Goal: Task Accomplishment & Management: Complete application form

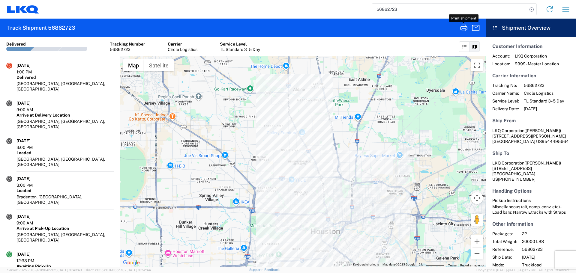
click at [385, 8] on input "56862723" at bounding box center [449, 9] width 155 height 11
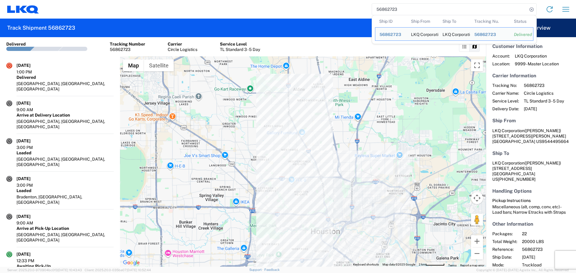
click at [385, 8] on input "56862723" at bounding box center [449, 9] width 155 height 11
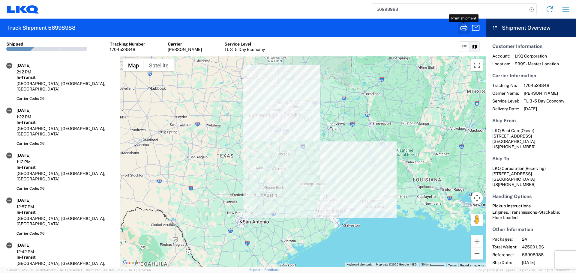
click at [463, 32] on icon "button" at bounding box center [464, 28] width 10 height 10
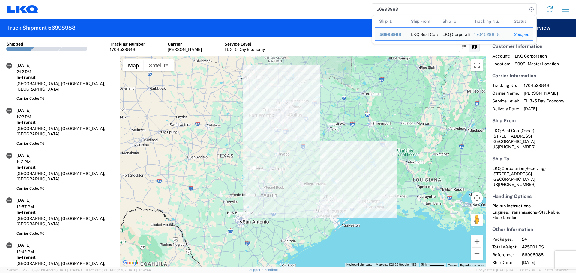
click at [383, 9] on input "56998988" at bounding box center [449, 9] width 155 height 11
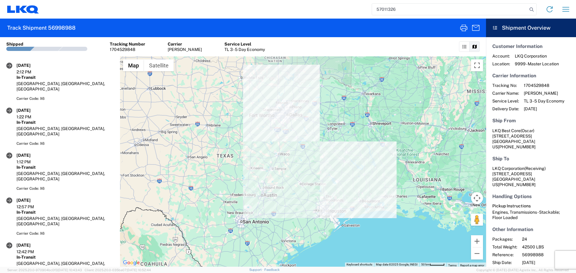
type input "57011326"
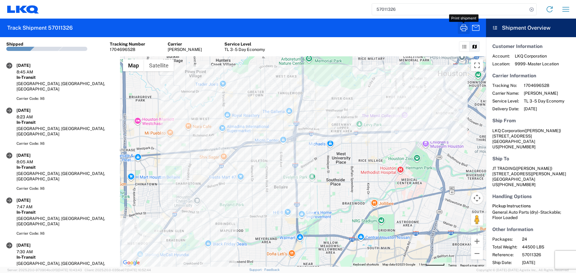
click at [462, 26] on icon "button" at bounding box center [463, 28] width 7 height 7
click at [563, 8] on icon "button" at bounding box center [566, 10] width 10 height 10
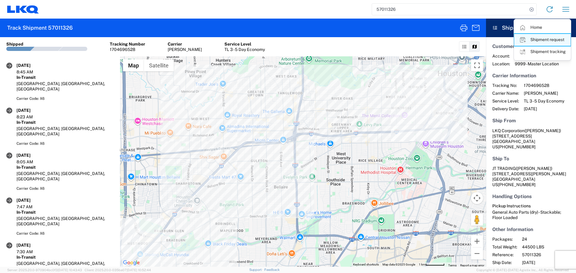
click at [549, 39] on link "Shipment request" at bounding box center [542, 40] width 56 height 12
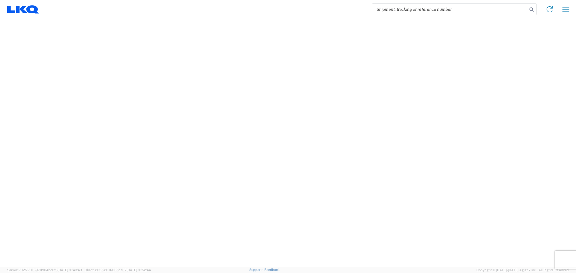
select select "FULL"
select select "LBS"
select select "IN"
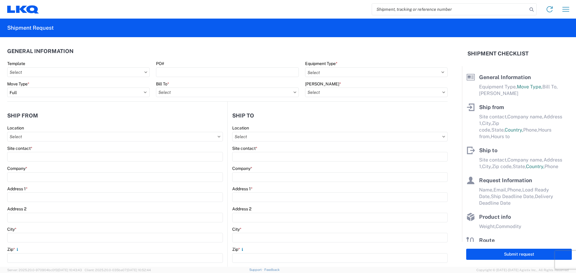
click at [391, 9] on input "search" at bounding box center [449, 9] width 155 height 11
paste input "54325893"
type input "54325893"
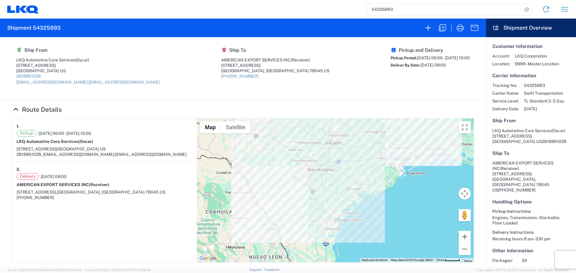
click at [384, 6] on input "54325893" at bounding box center [444, 9] width 155 height 11
click at [388, 8] on input "search" at bounding box center [444, 9] width 155 height 11
paste input "57010345"
type input "57010345"
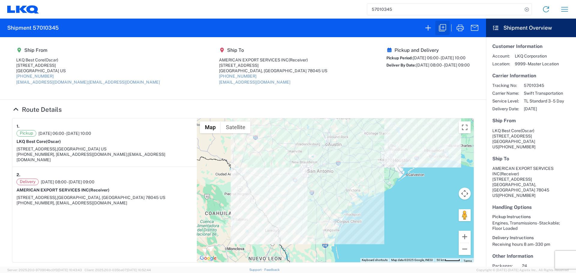
drag, startPoint x: 441, startPoint y: 86, endPoint x: 448, endPoint y: 27, distance: 59.8
click at [447, 28] on button "button" at bounding box center [442, 28] width 14 height 14
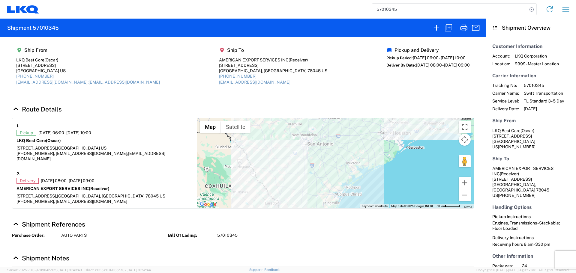
select select "FULL"
select select "LBS"
select select "IN"
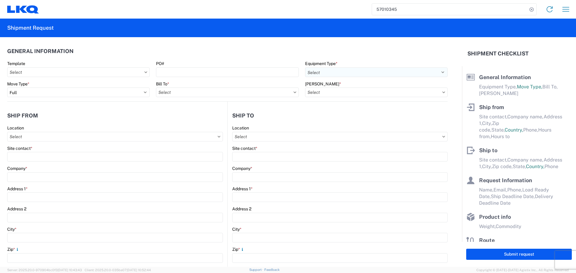
select select "STDV"
type input "Oscar"
type input "LKQ Best Core"
type input "1714 West Mount Houston Road"
type input "Houston"
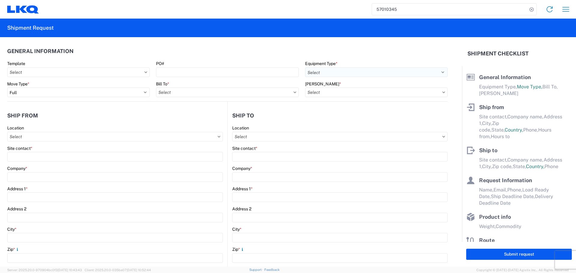
type input "77038"
type input "oxdavila@lkqcorp.com;acgarcia@lkqcorp.com"
type input "Receiver"
type input "AMERICAN EXPORT SERVICES INC"
type input "1152 Reuthinger Parkway"
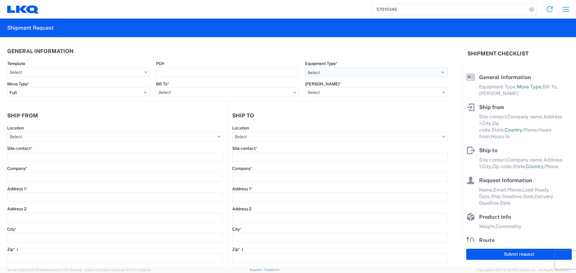
type input "Laredo"
type input "78045"
type input "mgutierrez@laser.com.mx"
type input "Oscar"
type input "[EMAIL_ADDRESS][DOMAIN_NAME]"
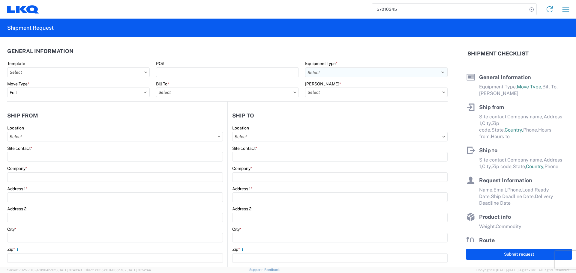
type input "281-886-1028"
type input "2025-10-03"
type input "2025-10-06"
type textarea "Receiving hours 8 am- 330 pm"
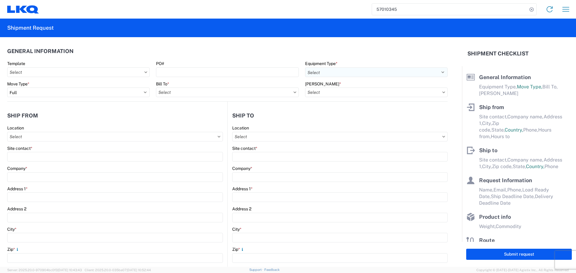
type input "42500"
type input "Engines, Transmissions"
type input "24"
type input "0"
type input "40"
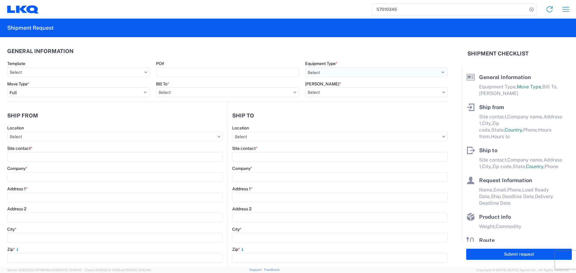
type input "40"
type input "36"
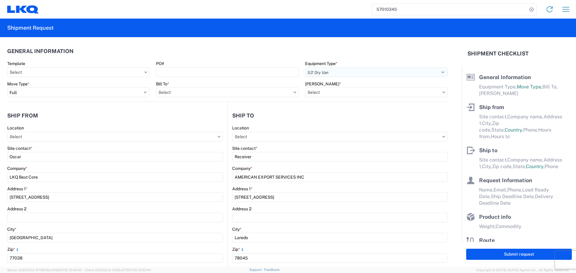
select select "TX"
select select "US"
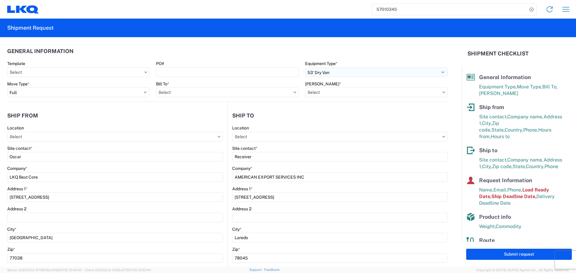
type input "1760 - LKQ Best Core"
type input "1760-6300-66000-0000 - 1760 Freight Out"
type input "1760 - LKQ Best Core"
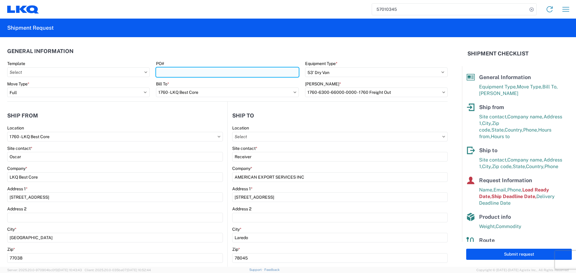
drag, startPoint x: 217, startPoint y: 72, endPoint x: 209, endPoint y: 72, distance: 8.1
click at [217, 72] on input "PO#" at bounding box center [227, 73] width 143 height 10
type input "AUTO PARTS"
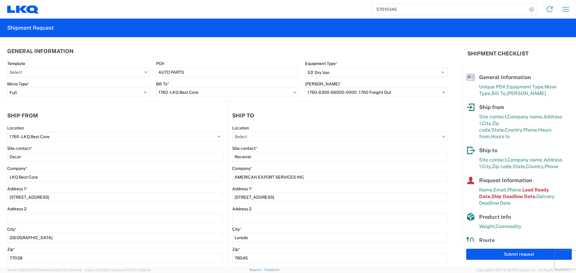
click at [191, 53] on header "General Information" at bounding box center [227, 51] width 440 height 14
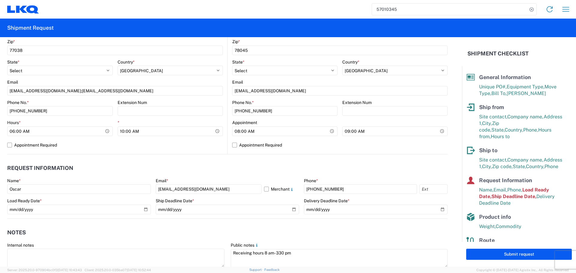
scroll to position [210, 0]
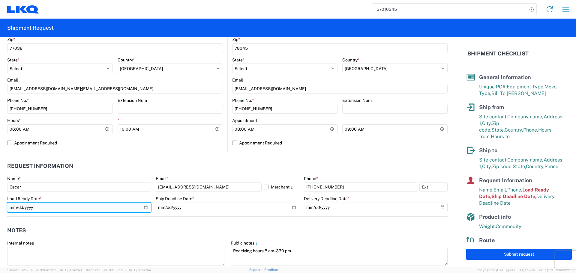
click at [144, 207] on input "2025-10-03" at bounding box center [79, 208] width 144 height 10
type input "2025-10-09"
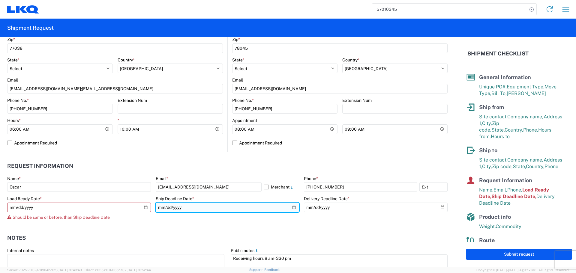
click at [291, 206] on input "2025-10-03" at bounding box center [228, 208] width 144 height 10
type input "2025-10-09"
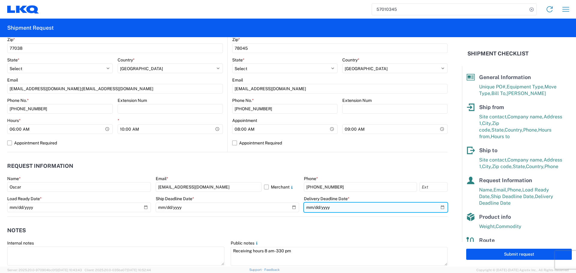
click at [440, 209] on input "2025-10-06" at bounding box center [376, 208] width 144 height 10
type input "2025-10-10"
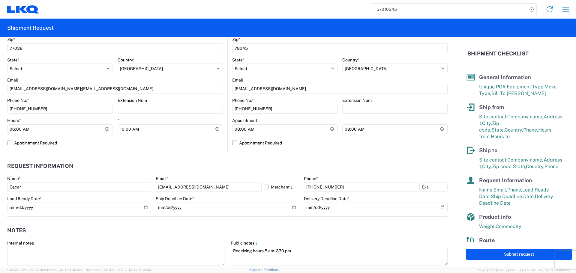
click at [285, 158] on agx-request-info "Request Information Name * Oscar Email * oxdavila@lkqcorp.com Merchant Phone * …" at bounding box center [227, 184] width 440 height 65
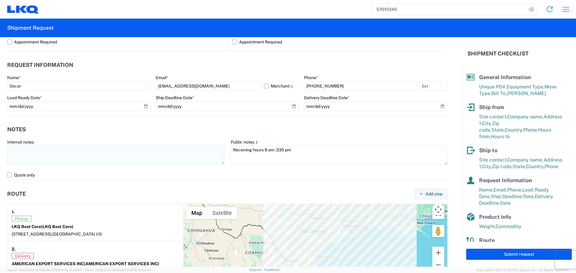
scroll to position [300, 0]
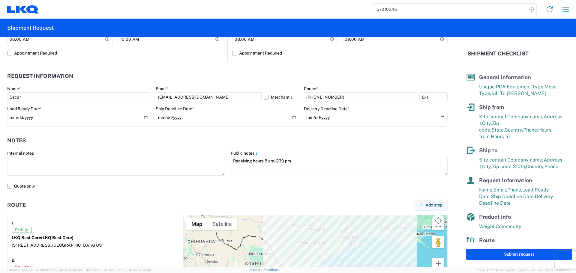
click at [293, 136] on header "Notes" at bounding box center [227, 141] width 440 height 14
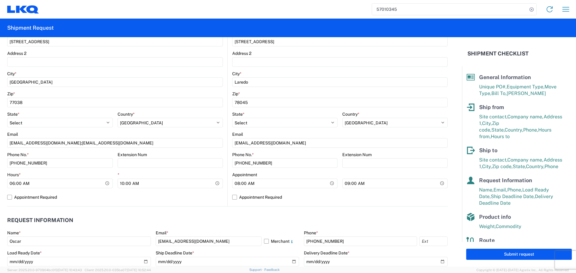
scroll to position [150, 0]
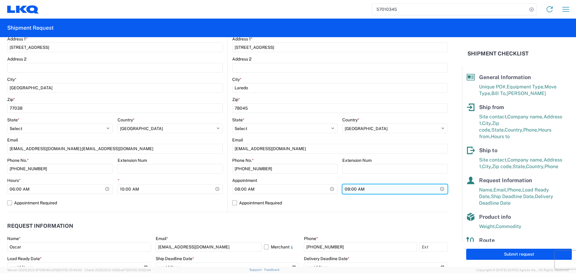
click at [440, 190] on input "09:00:00" at bounding box center [394, 190] width 105 height 10
type input "13:00"
click at [242, 210] on div "Location Site contact * Receiver Company * AMERICAN EXPORT SERVICES INC Address…" at bounding box center [339, 93] width 215 height 237
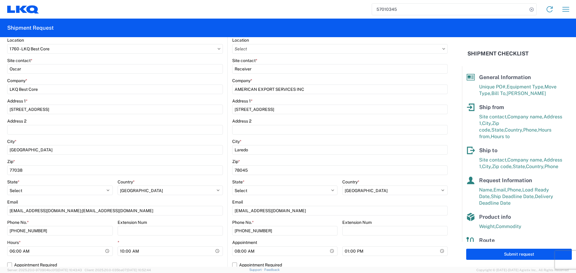
scroll to position [120, 0]
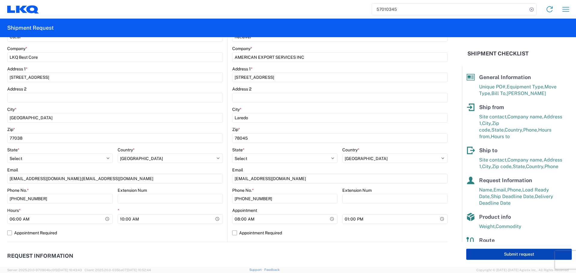
click at [494, 253] on button "Submit request" at bounding box center [519, 254] width 106 height 11
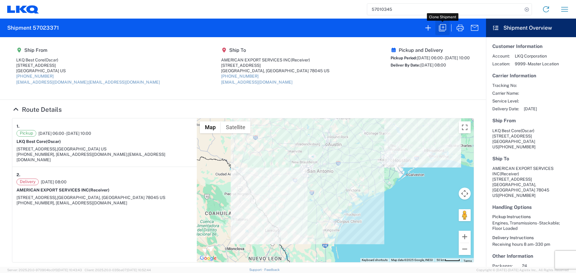
click at [443, 31] on icon "button" at bounding box center [443, 28] width 10 height 10
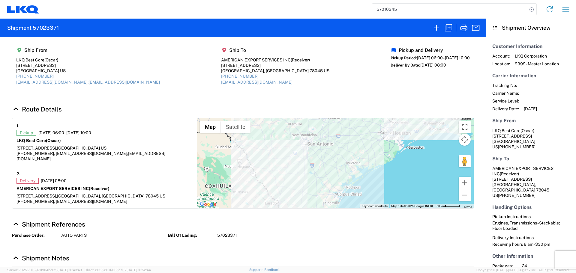
select select "STDV"
select select "FULL"
select select "US"
select select "LBS"
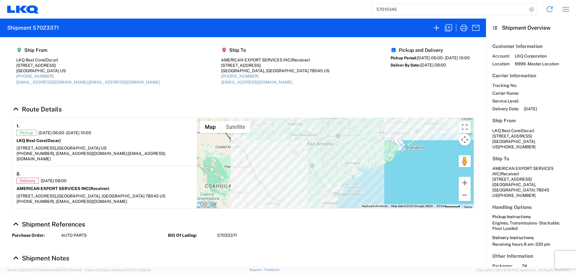
select select "IN"
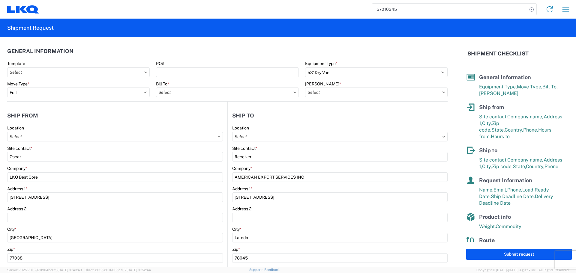
type input "1760 - LKQ Best Core"
type input "1760-6300-66000-0000 - 1760 Freight Out"
type input "1760 - LKQ Best Core"
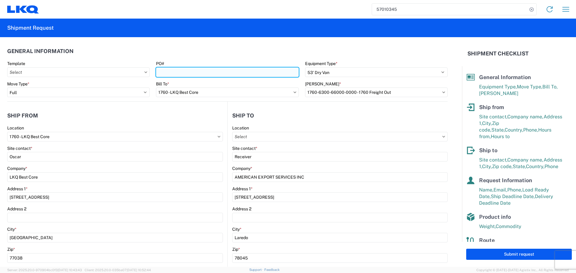
click at [210, 68] on input "PO#" at bounding box center [227, 73] width 143 height 10
type input "AUTO PARTS"
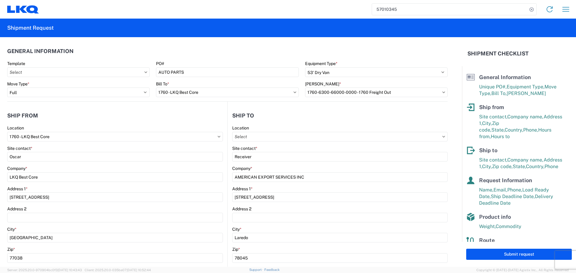
click at [198, 48] on header "General Information" at bounding box center [227, 51] width 440 height 14
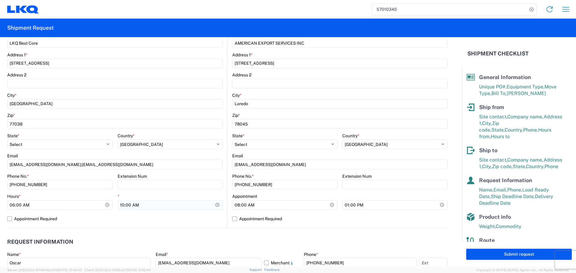
scroll to position [210, 0]
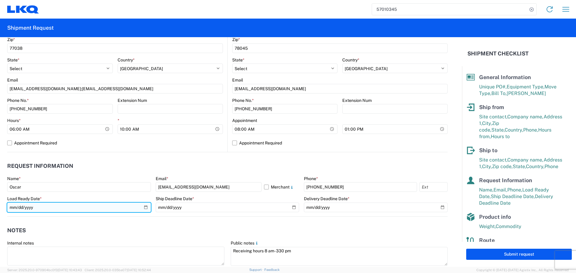
click at [143, 207] on input "2025-10-09" at bounding box center [79, 208] width 144 height 10
type input "2025-10-10"
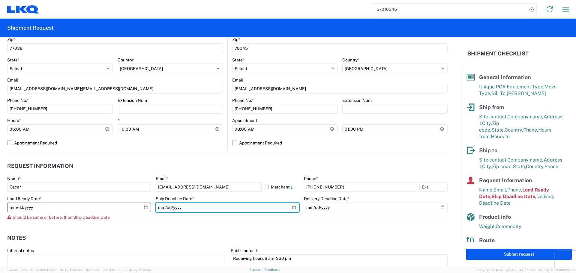
click at [292, 207] on input "2025-10-09" at bounding box center [228, 208] width 144 height 10
type input "2025-10-10"
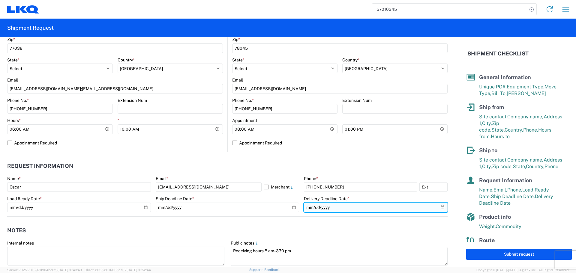
click at [437, 207] on input "2025-10-10" at bounding box center [376, 208] width 144 height 10
click at [440, 208] on input "2025-10-06" at bounding box center [376, 208] width 144 height 10
type input "2025-10-13"
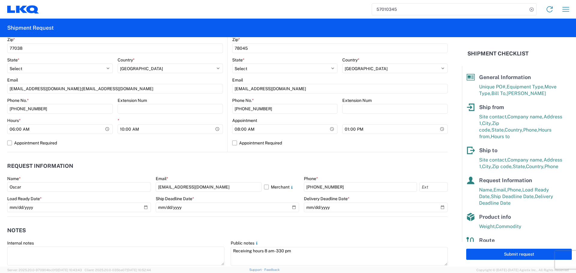
click at [265, 163] on header "Request Information" at bounding box center [227, 167] width 440 height 14
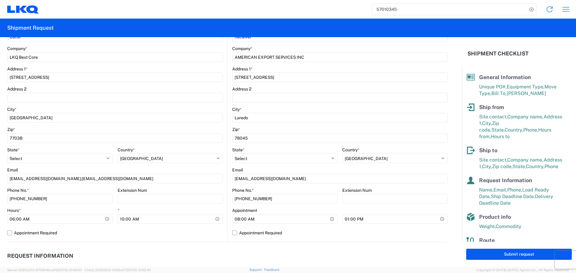
scroll to position [0, 0]
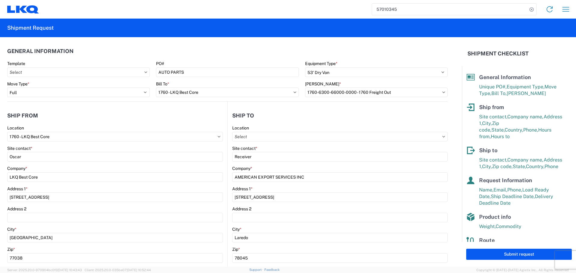
click at [514, 260] on div "Submit request" at bounding box center [519, 254] width 114 height 25
click at [533, 257] on button "Submit request" at bounding box center [519, 254] width 106 height 11
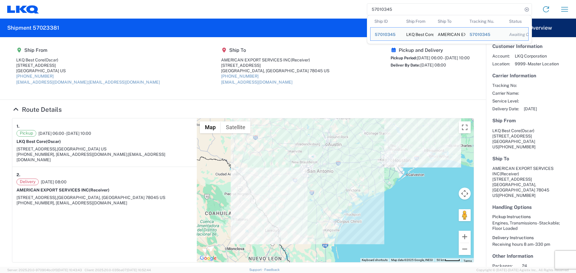
click at [381, 6] on input "57010345" at bounding box center [444, 9] width 155 height 11
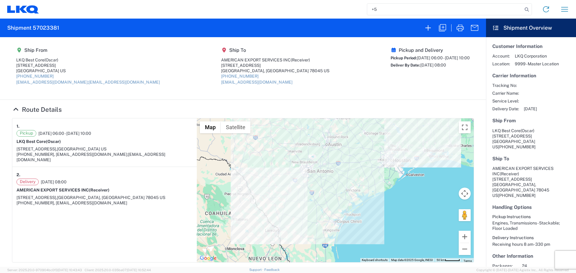
type input "+"
type input "56998988"
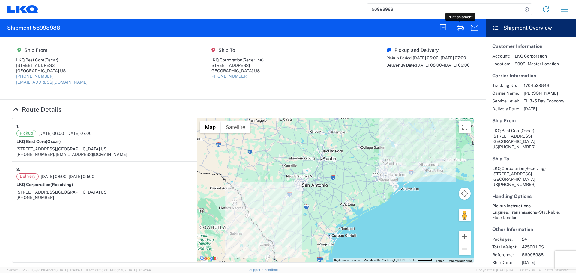
click at [463, 31] on icon "button" at bounding box center [460, 28] width 10 height 10
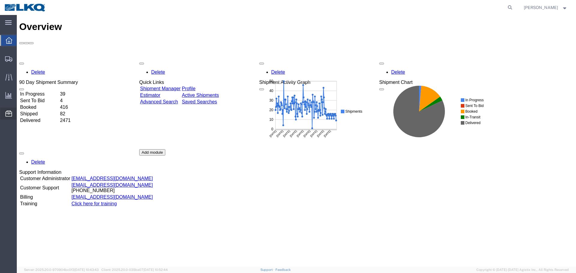
click at [0, 0] on span "Location Appointment" at bounding box center [0, 0] width 0 height 0
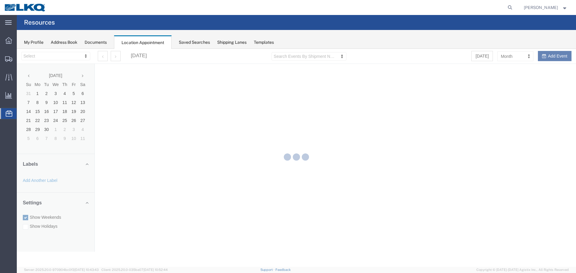
select select "27634"
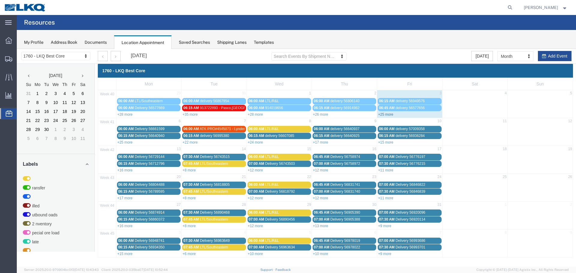
click at [384, 113] on link "+25 more" at bounding box center [385, 115] width 15 height 4
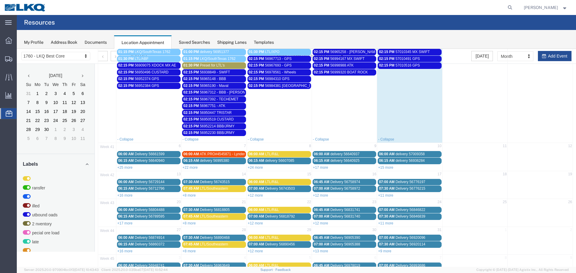
scroll to position [233, 0]
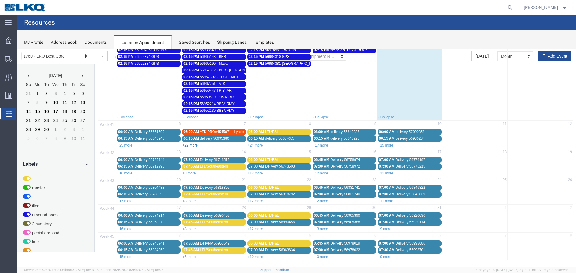
click at [194, 146] on link "+22 more" at bounding box center [189, 145] width 15 height 4
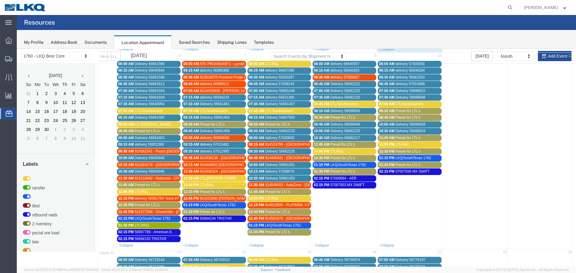
scroll to position [312, 0]
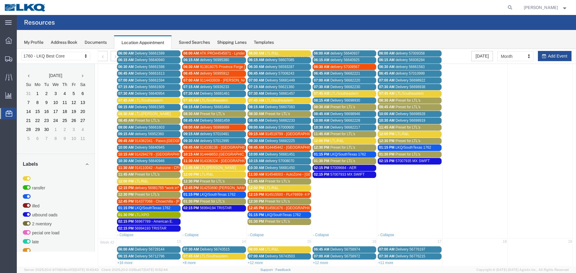
click at [206, 200] on span "Preset for LTL's" at bounding box center [212, 202] width 25 height 4
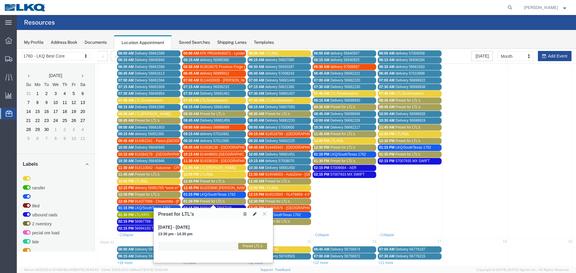
click at [253, 214] on icon at bounding box center [255, 214] width 4 height 4
select select "1"
select select "420"
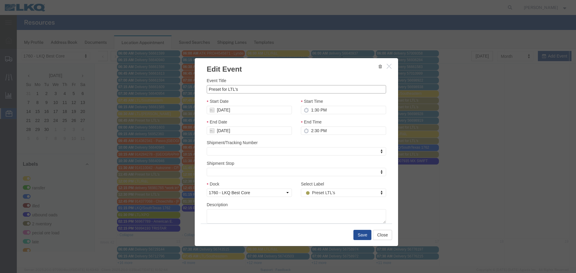
drag, startPoint x: 234, startPoint y: 89, endPoint x: 190, endPoint y: 90, distance: 43.5
click at [190, 90] on div "Edit Event Event Title Preset for LTL's Start Date 10/07/2025 Start Time 1:30 P…" at bounding box center [296, 158] width 559 height 218
type input "s"
type input "X"
paste input "Pro# 307-156920"
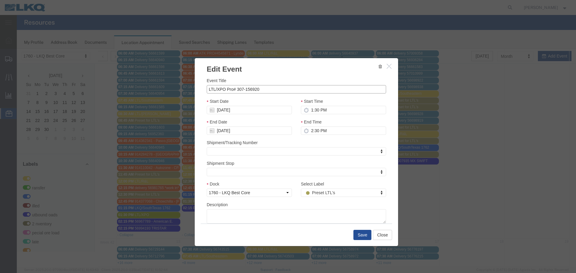
type input "LTL/XPO Pro# 307-156920"
click at [313, 131] on input "2:30 PM" at bounding box center [343, 131] width 85 height 8
type input "1:45 PM"
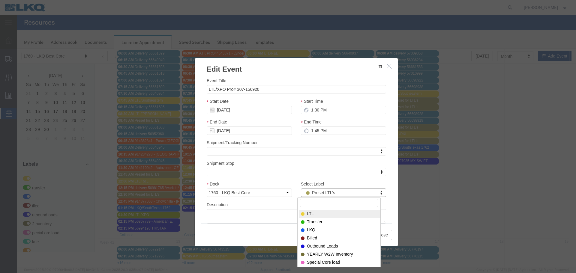
select select "25"
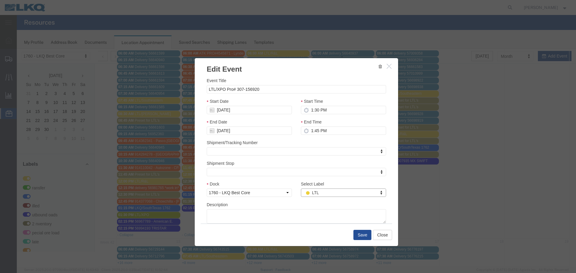
click at [301, 204] on div "Description" at bounding box center [296, 213] width 179 height 22
click at [362, 233] on button "Save" at bounding box center [362, 235] width 18 height 10
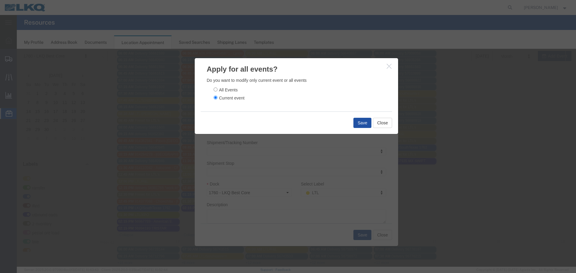
click at [355, 125] on button "Save" at bounding box center [362, 123] width 18 height 10
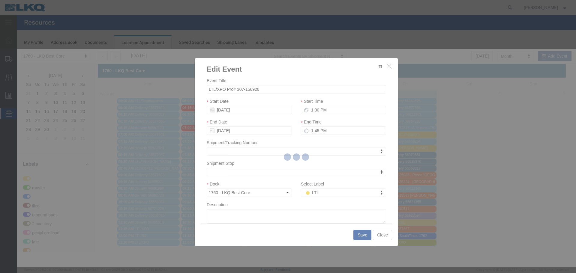
scroll to position [0, 0]
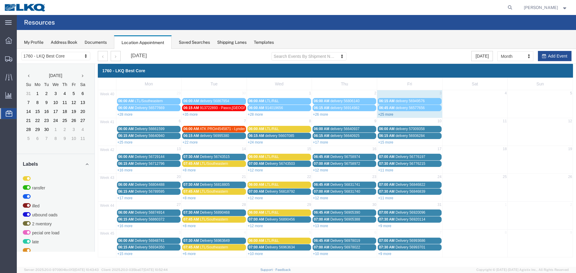
click at [383, 114] on link "+25 more" at bounding box center [385, 115] width 15 height 4
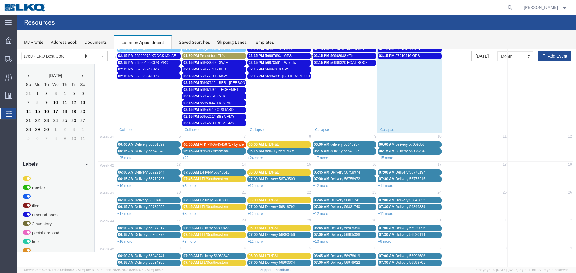
scroll to position [233, 0]
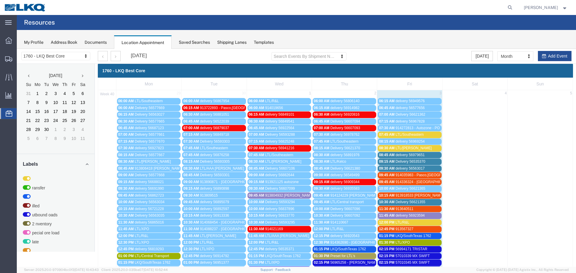
scroll to position [23, 0]
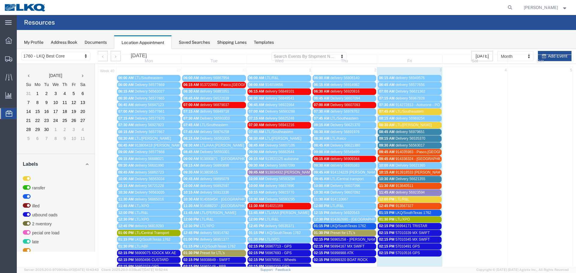
click at [546, 57] on th "Sun" at bounding box center [540, 61] width 65 height 12
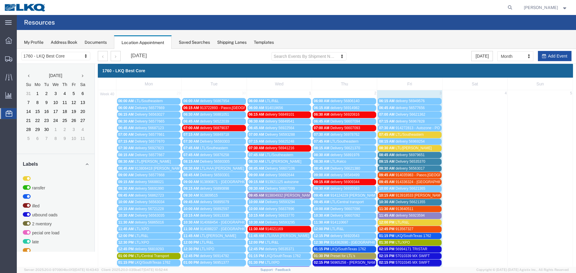
click at [552, 56] on button "Add Event" at bounding box center [555, 56] width 34 height 10
select select
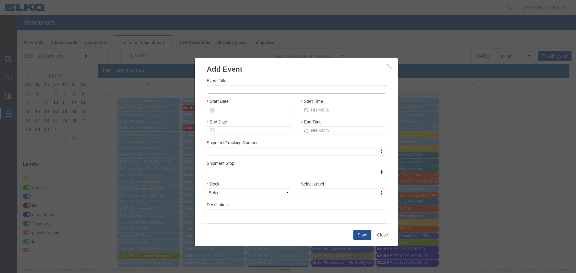
click at [278, 89] on input "Event Title" at bounding box center [296, 89] width 179 height 8
type input "57023371 MX SWIFT"
click at [265, 110] on input "Start Date" at bounding box center [249, 110] width 85 height 8
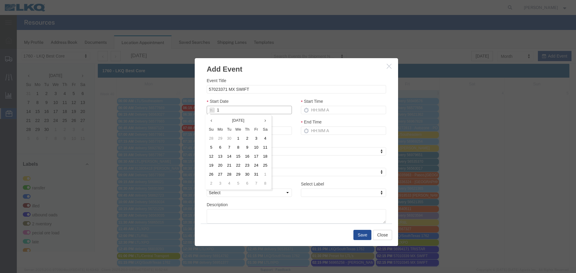
type input "10"
type input "10/03/2025"
type input "10/9/2"
type input "10/09/2"
type input "10/9/25"
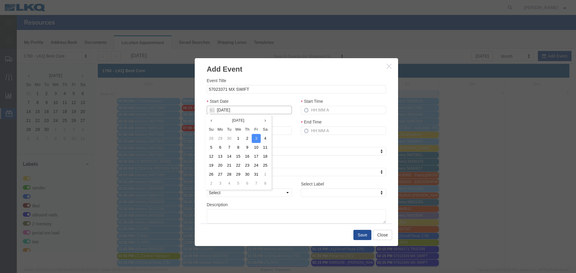
type input "10/09/25"
click at [272, 97] on div "Event Title 57023371 MX SWIFT Start Date 10/09/25 Start Time End Date 10/09/25 …" at bounding box center [296, 150] width 179 height 146
click at [320, 107] on input "Start Time" at bounding box center [343, 110] width 85 height 8
type input "2:15 PM"
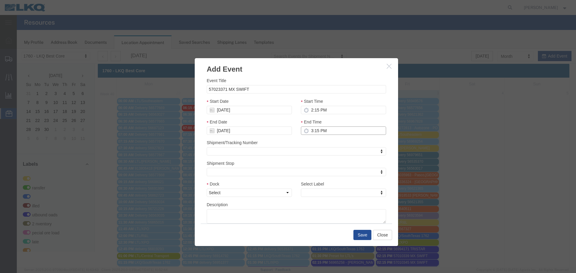
click at [314, 132] on input "3:15 PM" at bounding box center [343, 131] width 85 height 8
type input "2:15 PM"
click at [268, 195] on select "Select 1760 - LKQ Best Core 1760 - Outbound Loads" at bounding box center [249, 193] width 85 height 8
select select "1"
click at [207, 189] on select "Select 1760 - LKQ Best Core 1760 - Outbound Loads" at bounding box center [249, 193] width 85 height 8
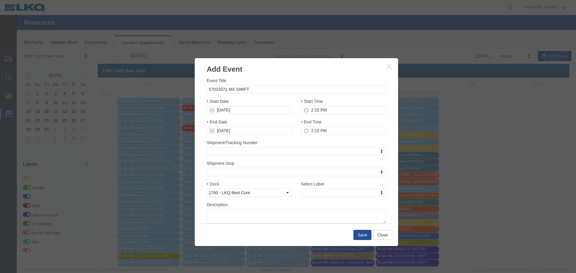
click at [327, 198] on div "Select Label Select Label Select Label LTL Transfer LKQ Billed Outbound Loads Y…" at bounding box center [343, 191] width 94 height 21
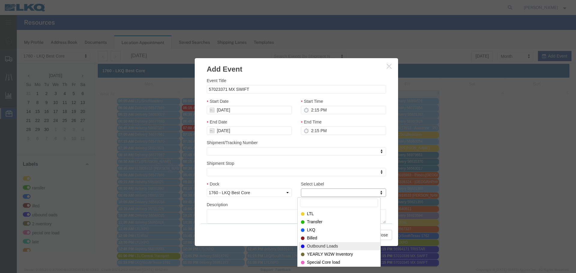
select select "80"
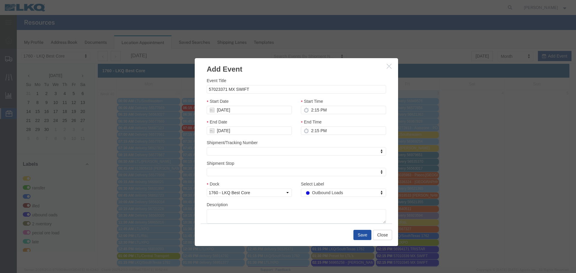
click at [363, 236] on button "Save" at bounding box center [362, 235] width 18 height 10
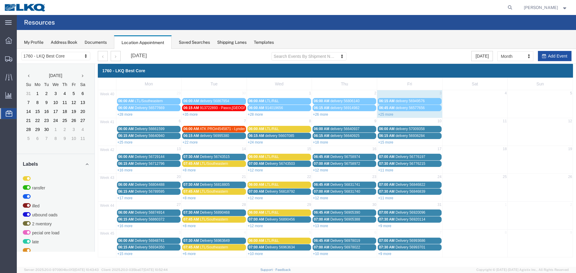
click at [551, 54] on button "Add Event" at bounding box center [555, 56] width 34 height 10
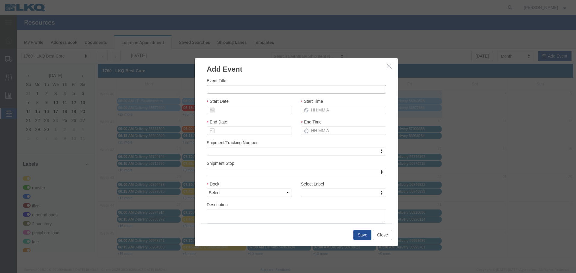
click at [317, 87] on input "Event Title" at bounding box center [296, 89] width 179 height 8
type input "57023381 MX SWIFT"
click at [319, 81] on div "Event Title 57023381 MX SWIFT" at bounding box center [296, 85] width 179 height 16
click at [267, 109] on input "Start Date" at bounding box center [249, 110] width 85 height 8
type input "+"
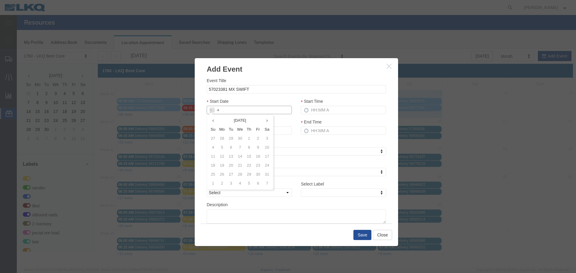
type input "10/03/2025"
type input "+"
type input "10/10/2"
type input "10/10/25"
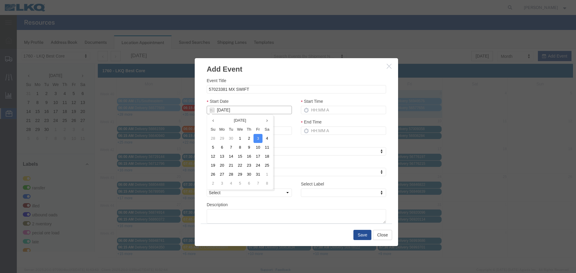
type input "10/10/25"
drag, startPoint x: 289, startPoint y: 105, endPoint x: 298, endPoint y: 105, distance: 9.6
click at [289, 105] on div "Start Date 10/10/25" at bounding box center [249, 106] width 85 height 16
click at [325, 111] on input "Start Time" at bounding box center [343, 110] width 85 height 8
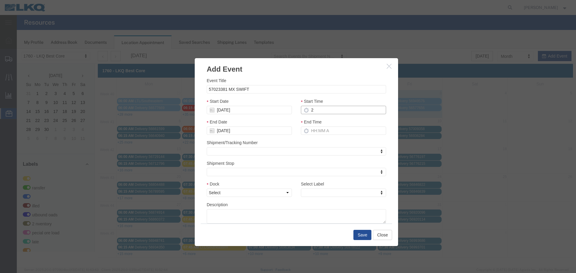
type input "2:00 AM"
type input "3:00 AM"
type input "2:15 AM"
type input "3:15 AM"
type input "2:15 PM"
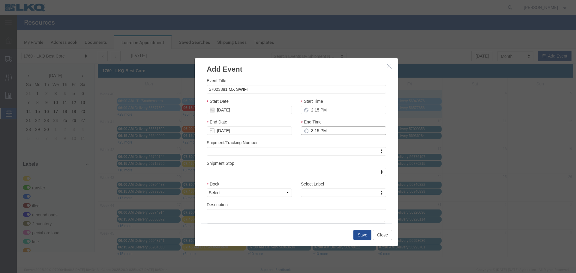
click at [316, 129] on input "3:15 PM" at bounding box center [343, 131] width 85 height 8
type input "2:15 PM"
click at [320, 141] on div "Shipment/Tracking Number Shipment/Tracking Number Shipment/Tracking Number" at bounding box center [296, 148] width 179 height 16
click at [287, 194] on select "Select 1760 - LKQ Best Core 1760 - Outbound Loads" at bounding box center [249, 193] width 85 height 8
select select "1"
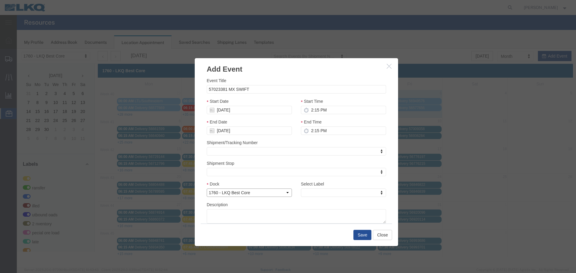
click at [207, 189] on select "Select 1760 - LKQ Best Core 1760 - Outbound Loads" at bounding box center [249, 193] width 85 height 8
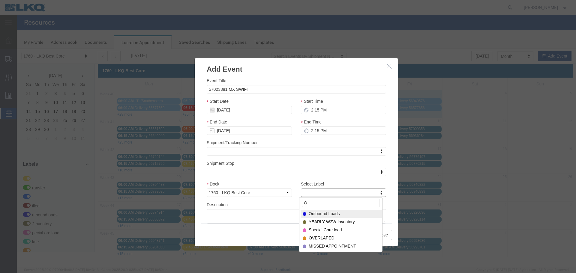
type input "O"
select select "80"
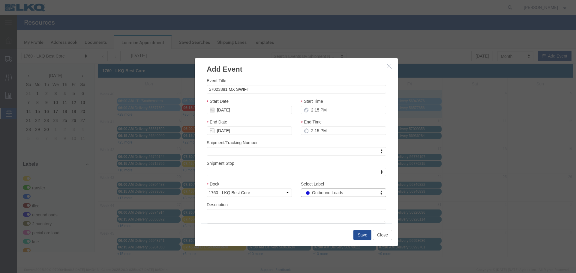
click at [318, 207] on div "Description" at bounding box center [296, 213] width 179 height 22
click at [356, 235] on button "Save" at bounding box center [362, 235] width 18 height 10
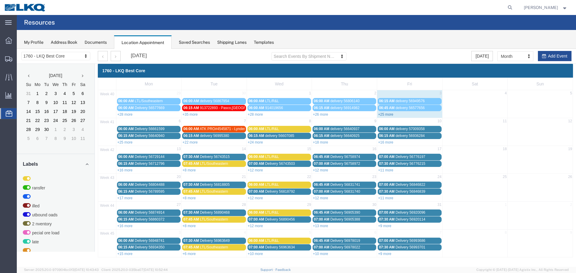
click at [386, 113] on link "+25 more" at bounding box center [385, 115] width 15 height 4
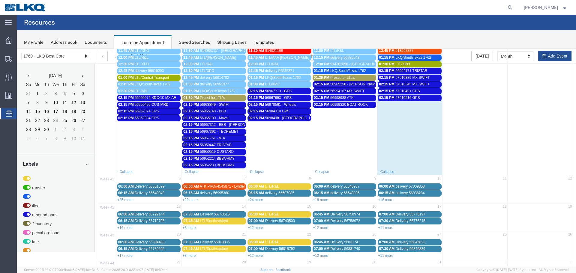
scroll to position [180, 0]
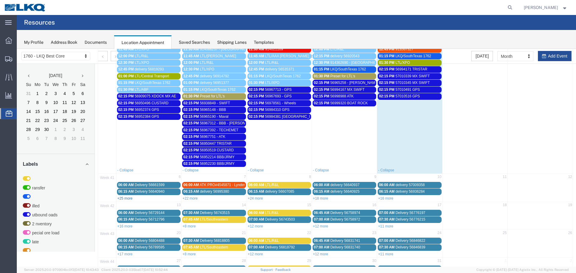
click at [126, 200] on link "+25 more" at bounding box center [124, 199] width 15 height 4
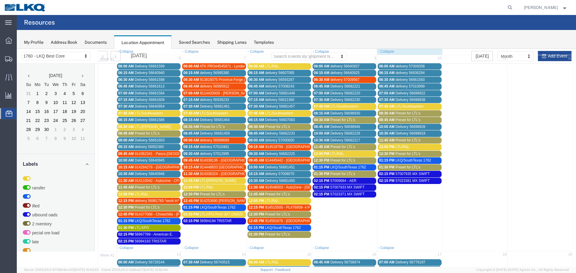
scroll to position [300, 0]
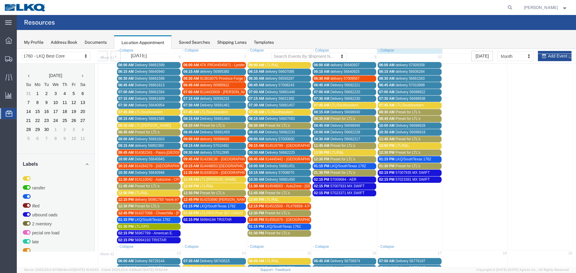
click at [140, 112] on span "LTL/Southeastern" at bounding box center [149, 112] width 28 height 4
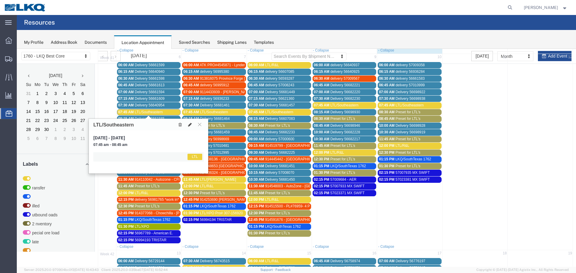
click at [187, 126] on button at bounding box center [190, 125] width 8 height 6
select select "1"
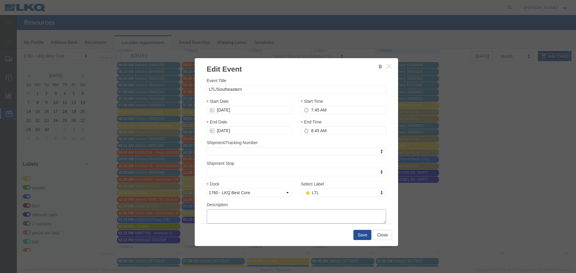
click at [230, 213] on textarea "Description" at bounding box center [296, 216] width 179 height 14
paste textarea "Eagle transmission Seflpro#444759115 1plt---250lbs Franks Seflpro#453345263 1pl…"
type textarea "Eagle transmission Seflpro#444759115 1plt---250lbs Franks Seflpro#453345263 1pl…"
click at [266, 88] on input "LTL/Southeastern" at bounding box center [296, 89] width 179 height 8
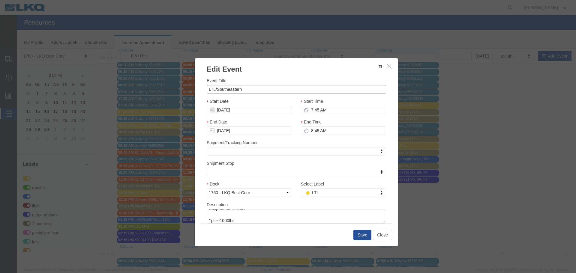
paste input "pro#444759115"
type input "LTL/Southeastern pro#444759115"
click at [271, 77] on div "Event Title LTL/Southeastern pro#444759115" at bounding box center [296, 85] width 179 height 16
click at [316, 132] on input "8:45 AM" at bounding box center [343, 131] width 85 height 8
type input "8:15 AM"
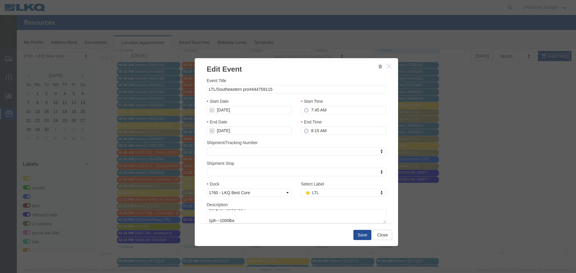
click at [304, 133] on icon at bounding box center [306, 130] width 5 height 5
click at [312, 145] on div "Shipment/Tracking Number Shipment/Tracking Number Shipment/Tracking Number" at bounding box center [296, 148] width 179 height 16
click at [355, 233] on button "Save" at bounding box center [362, 235] width 18 height 10
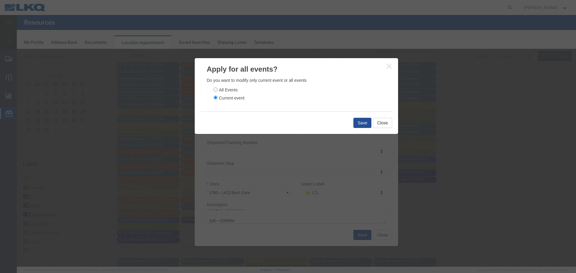
click at [362, 116] on div "Save Close" at bounding box center [296, 123] width 191 height 23
click at [359, 127] on button "Save" at bounding box center [362, 123] width 18 height 10
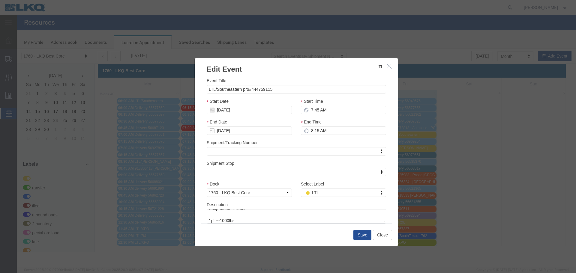
scroll to position [0, 0]
click at [359, 127] on body "Location Scheduling 1760 - LKQ Best Core 1760 - LKQ Best Core September 2025 Su…" at bounding box center [296, 148] width 559 height 198
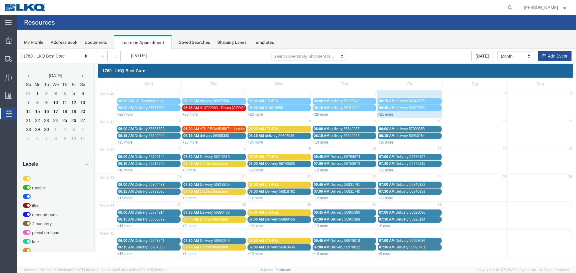
click at [386, 115] on link "+25 more" at bounding box center [385, 115] width 15 height 4
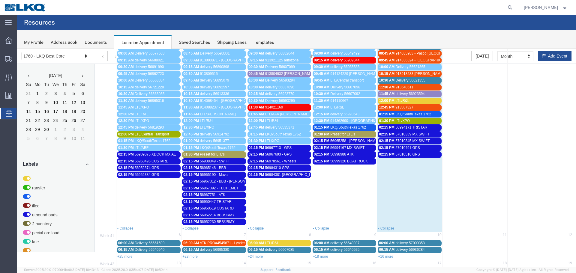
scroll to position [233, 0]
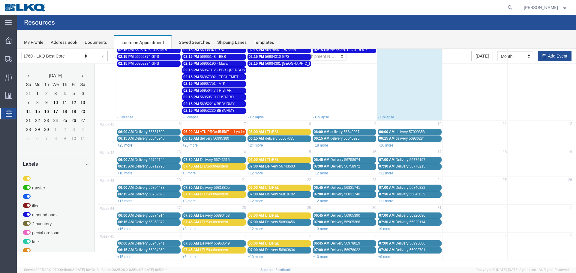
click at [124, 145] on link "+25 more" at bounding box center [124, 145] width 15 height 4
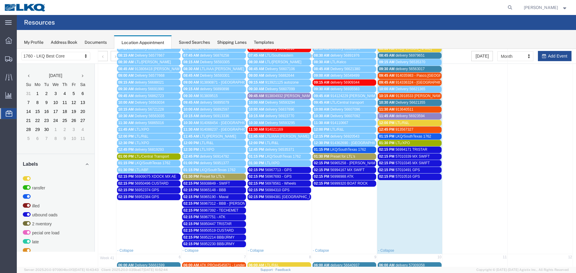
scroll to position [90, 0]
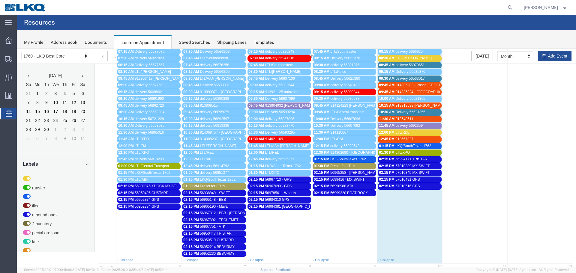
click at [400, 152] on span "LTL/XPO" at bounding box center [402, 153] width 14 height 4
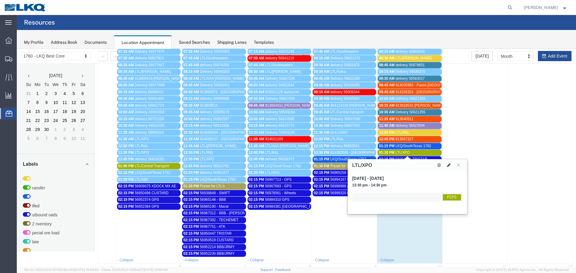
click at [447, 166] on icon at bounding box center [449, 165] width 4 height 4
select select "1"
select select "180"
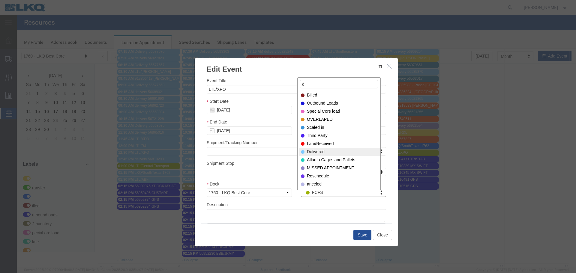
type input "d"
select select "40"
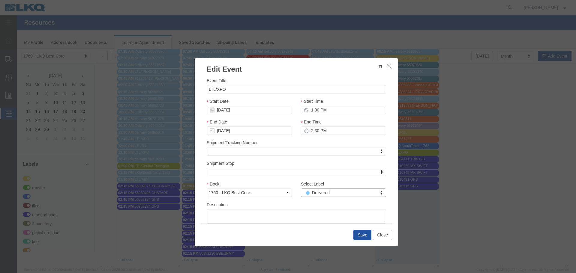
click at [358, 233] on button "Save" at bounding box center [362, 235] width 18 height 10
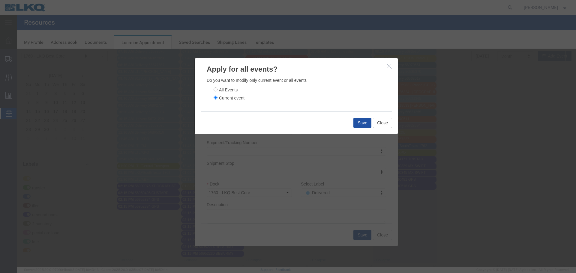
click at [356, 122] on button "Save" at bounding box center [362, 123] width 18 height 10
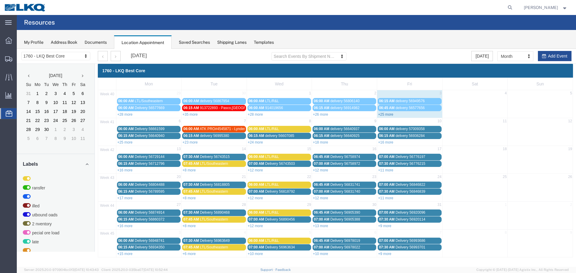
click at [382, 114] on link "+25 more" at bounding box center [385, 115] width 15 height 4
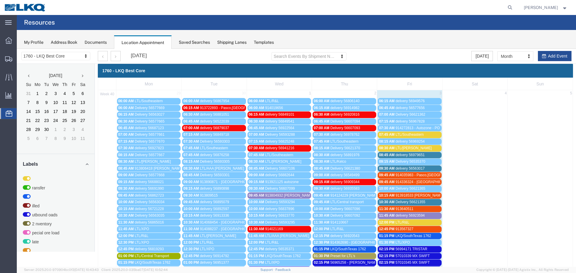
click at [414, 134] on span "LTL/Southeastern" at bounding box center [409, 135] width 28 height 4
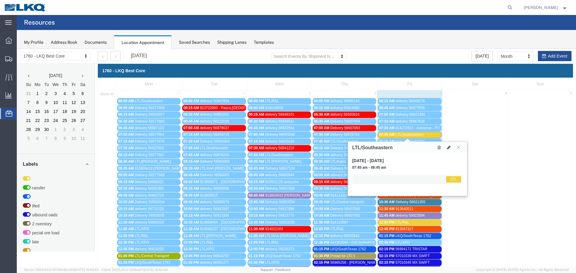
click at [446, 149] on button at bounding box center [449, 147] width 8 height 6
select select "1"
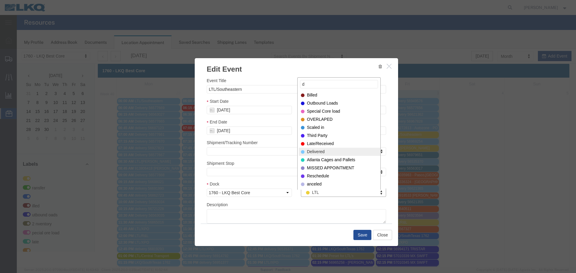
type input "d"
select select "40"
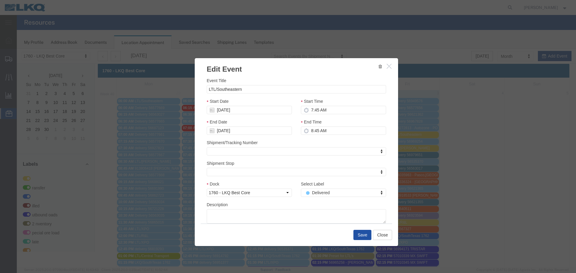
click at [366, 232] on button "Save" at bounding box center [362, 235] width 18 height 10
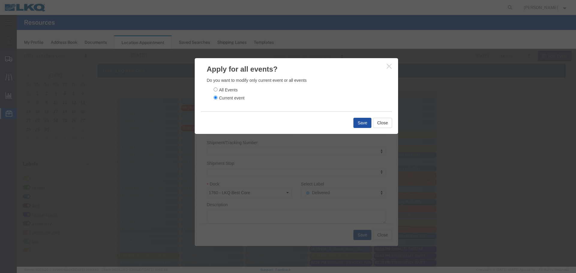
click at [359, 124] on button "Save" at bounding box center [362, 123] width 18 height 10
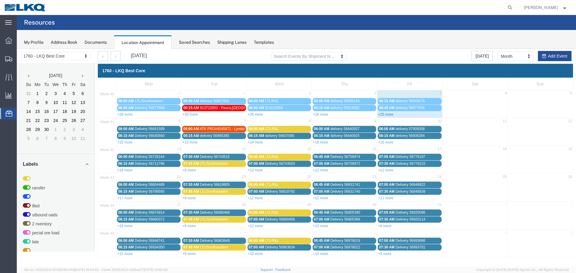
click at [385, 116] on link "+25 more" at bounding box center [385, 115] width 15 height 4
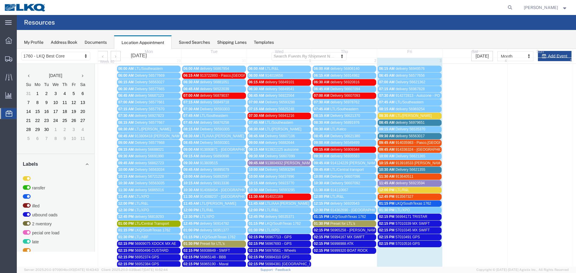
scroll to position [30, 0]
